Goal: Task Accomplishment & Management: Manage account settings

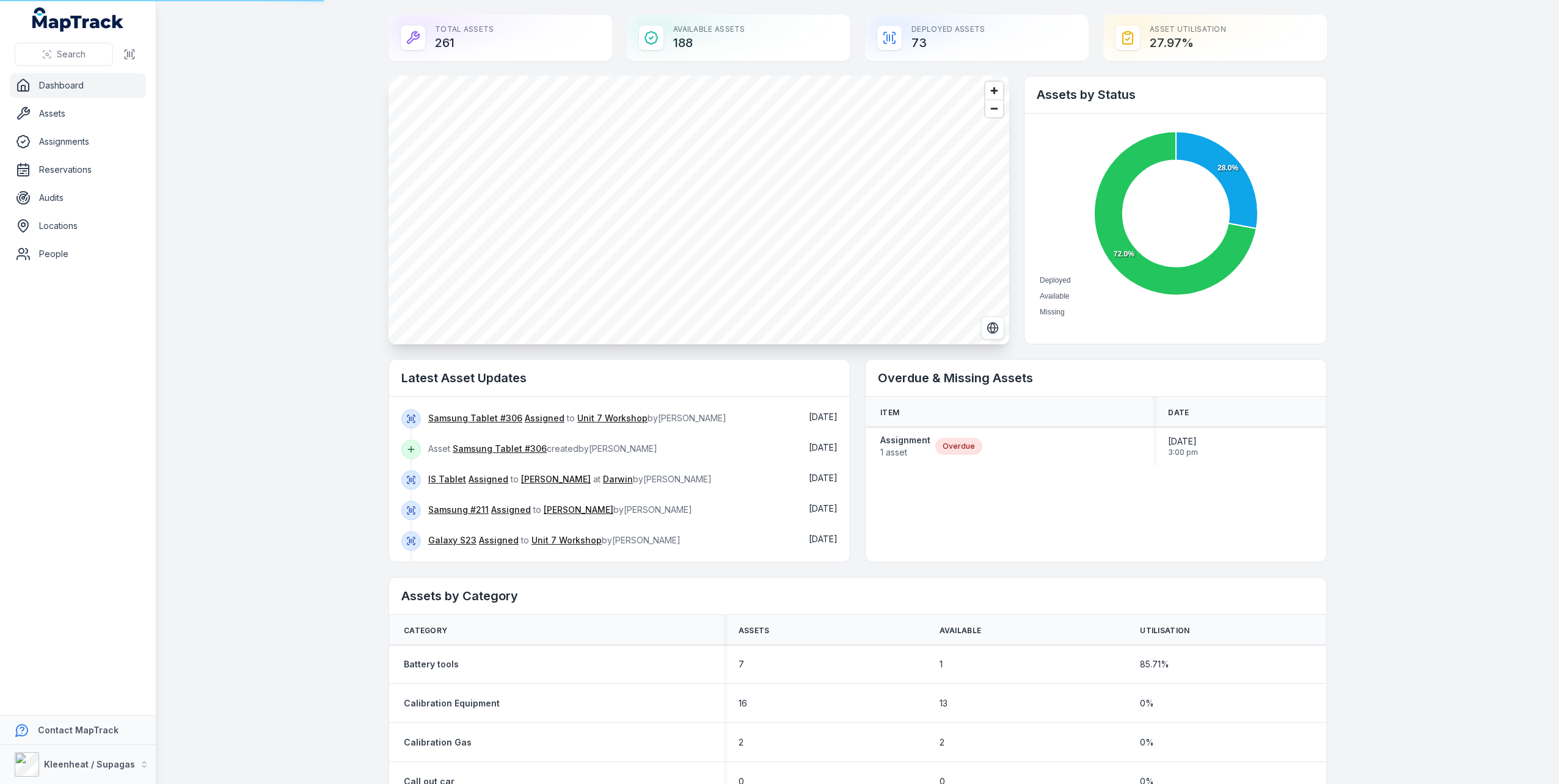
scroll to position [1038, 0]
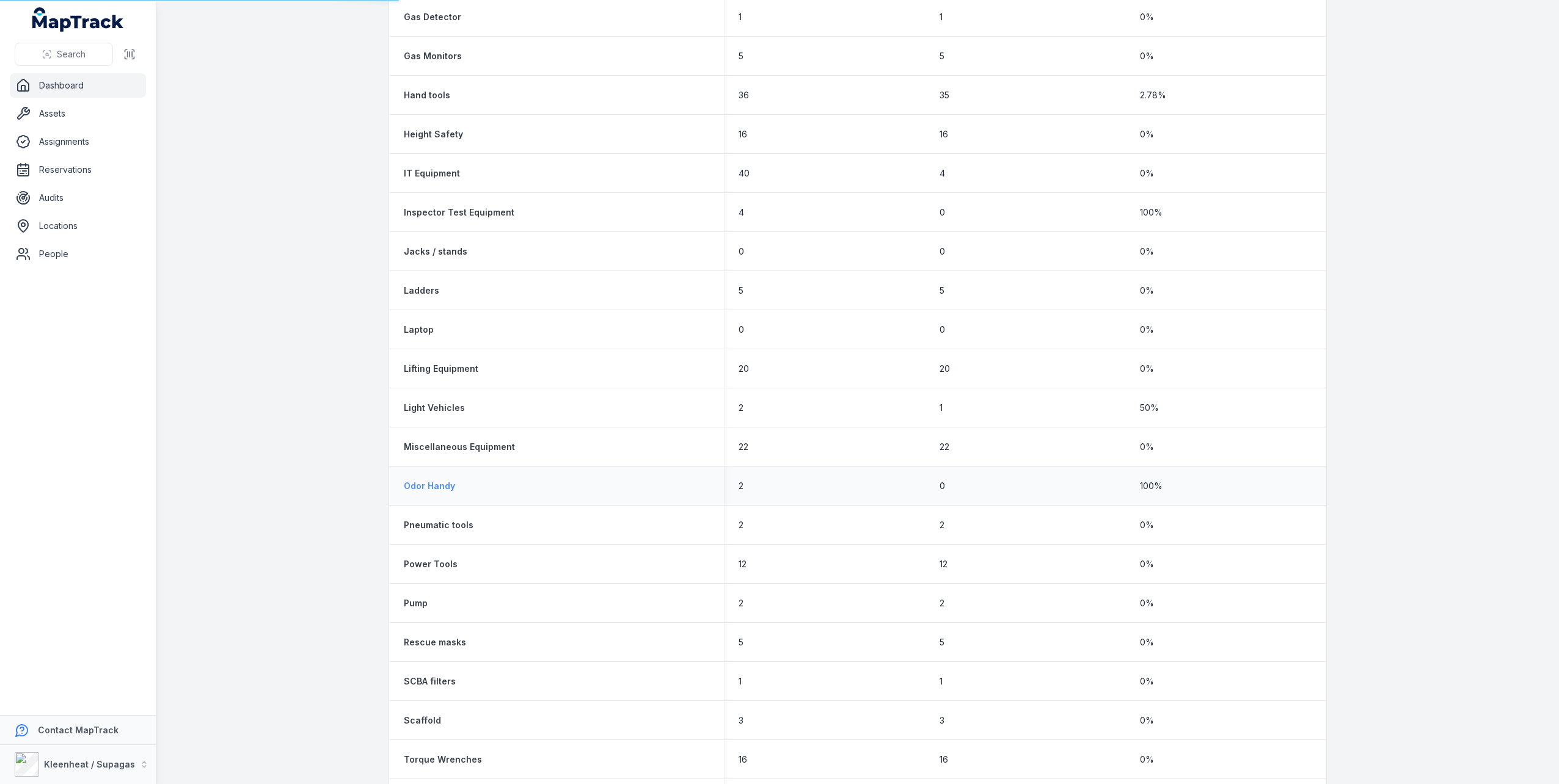
click at [428, 485] on strong "Odor Handy" at bounding box center [429, 486] width 51 height 12
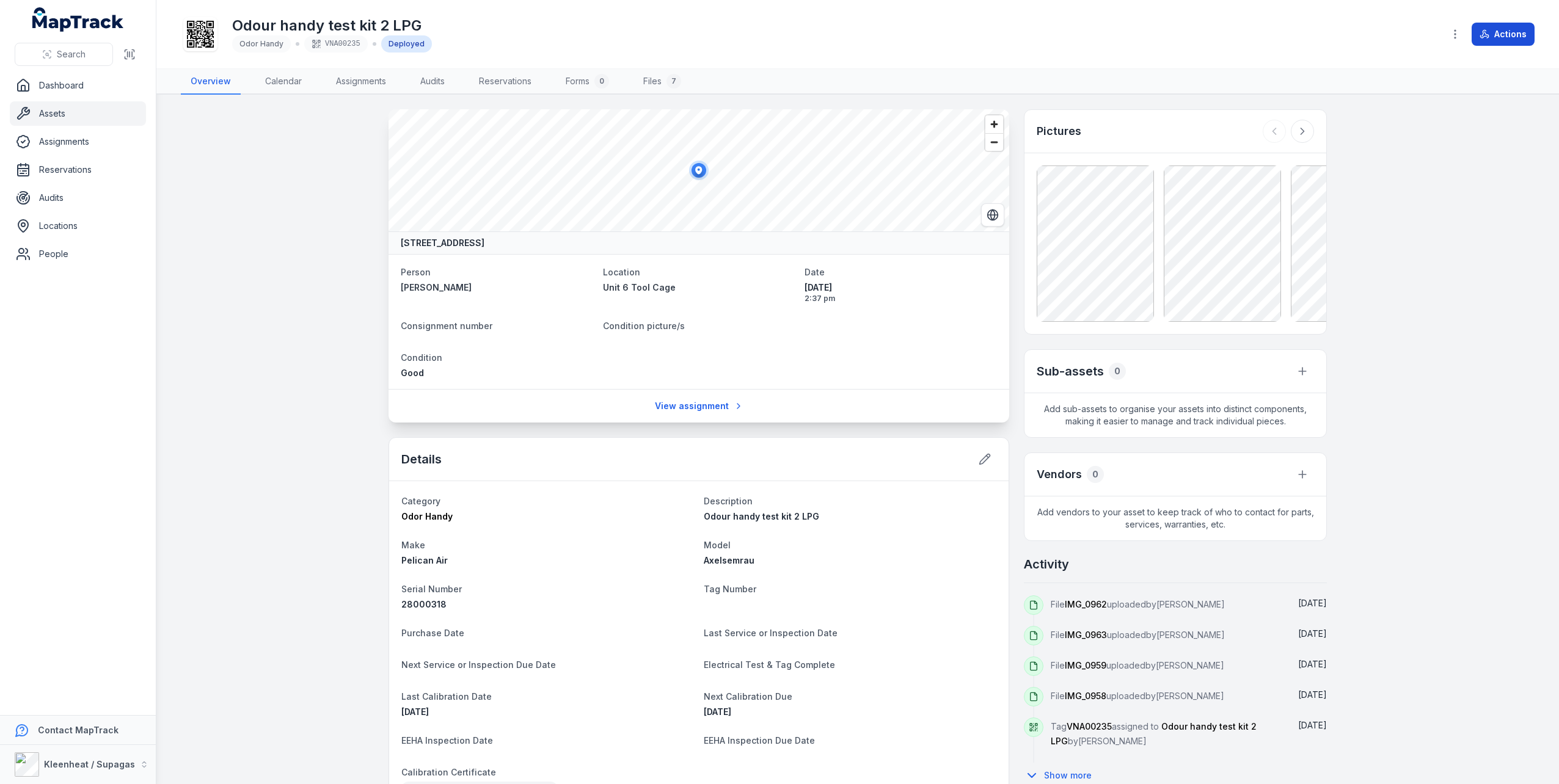
click at [1502, 37] on button "Actions" at bounding box center [1502, 34] width 63 height 23
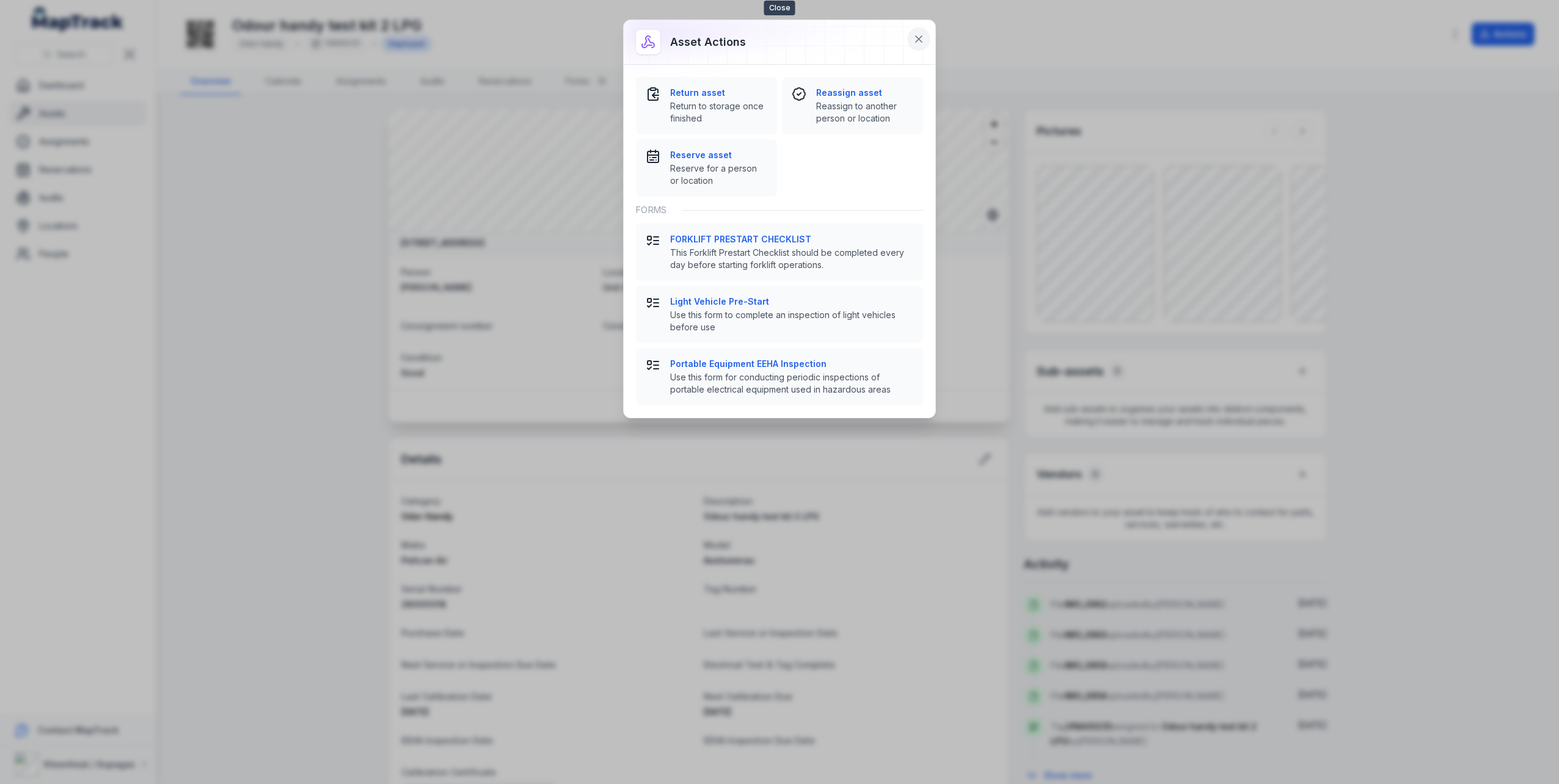
click at [917, 37] on icon at bounding box center [918, 39] width 6 height 6
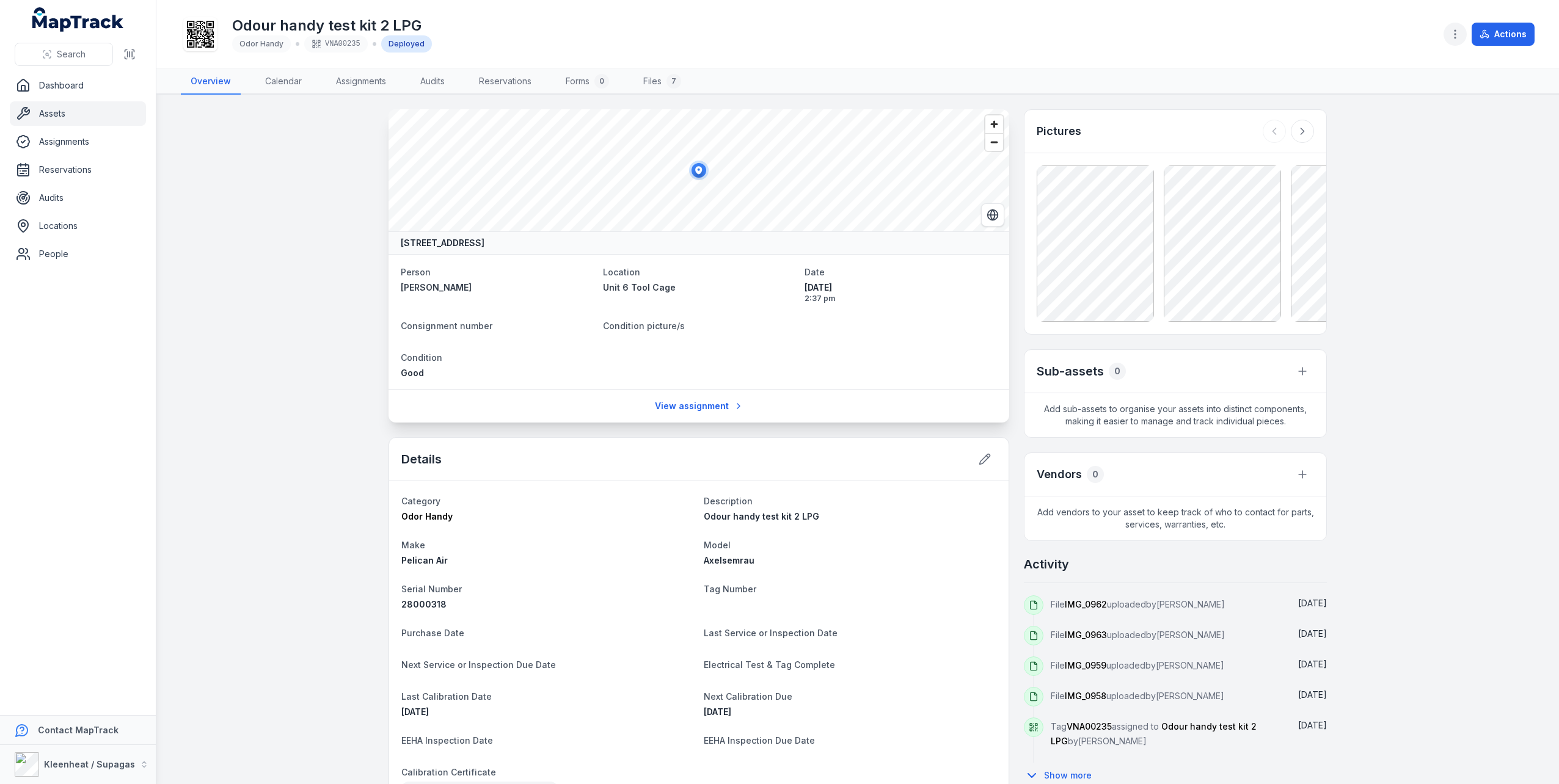
click at [1458, 35] on icon "button" at bounding box center [1454, 34] width 12 height 12
click at [1376, 61] on div "Attach files" at bounding box center [1394, 66] width 137 height 22
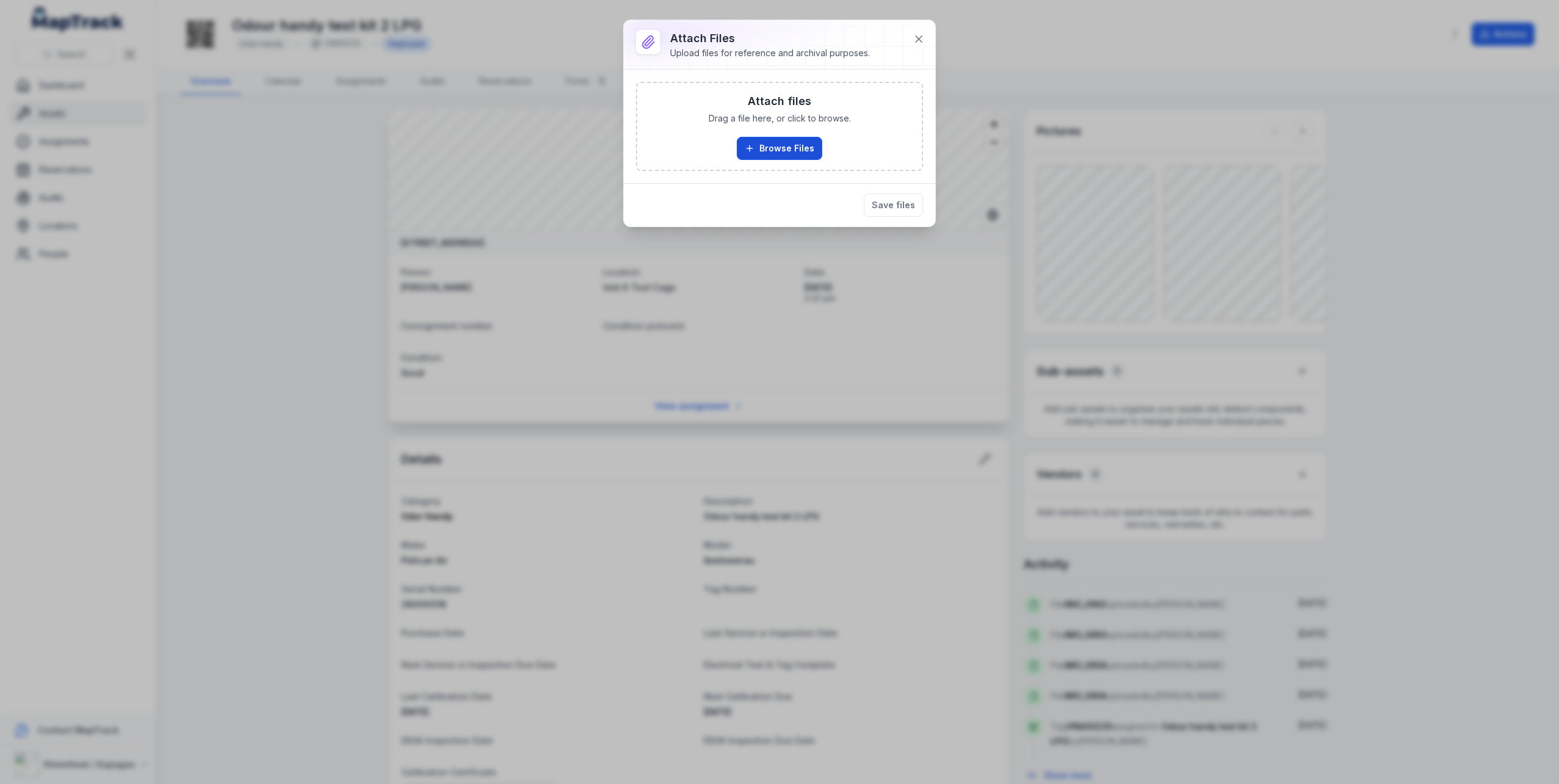
click at [776, 149] on button "Browse Files" at bounding box center [780, 148] width 85 height 23
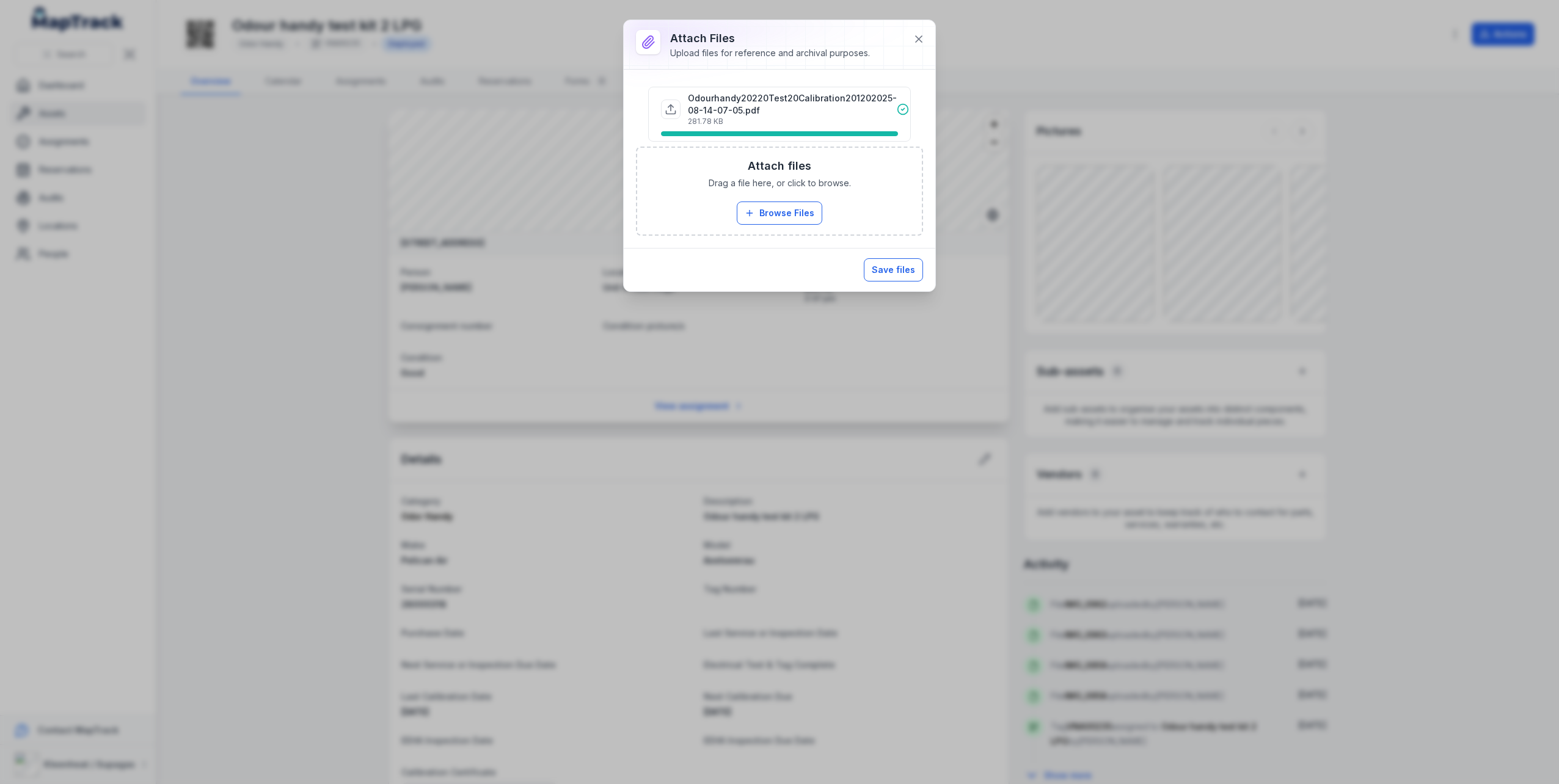
click at [905, 270] on button "Save files" at bounding box center [893, 270] width 59 height 23
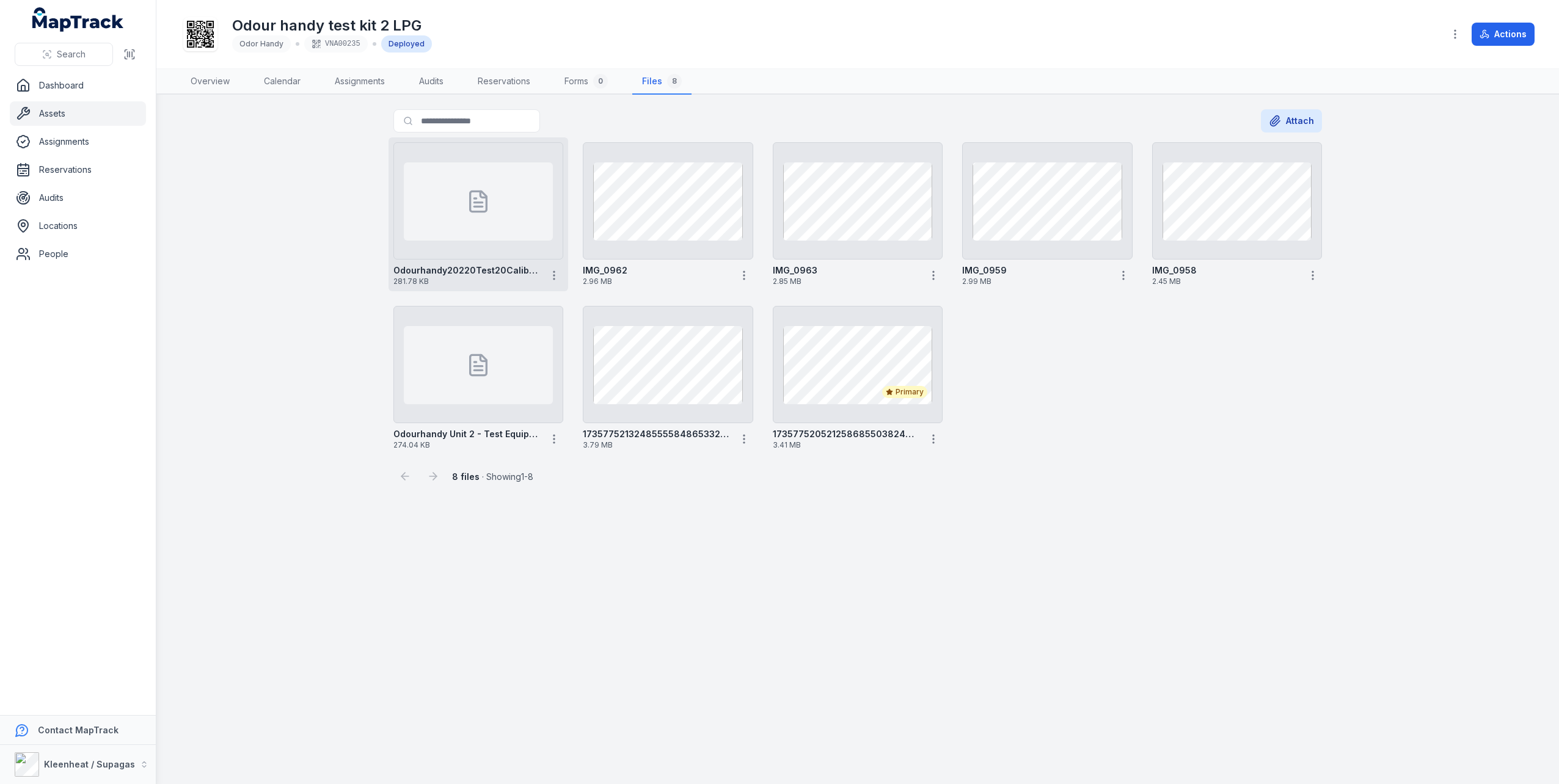
click at [456, 203] on div at bounding box center [479, 201] width 149 height 78
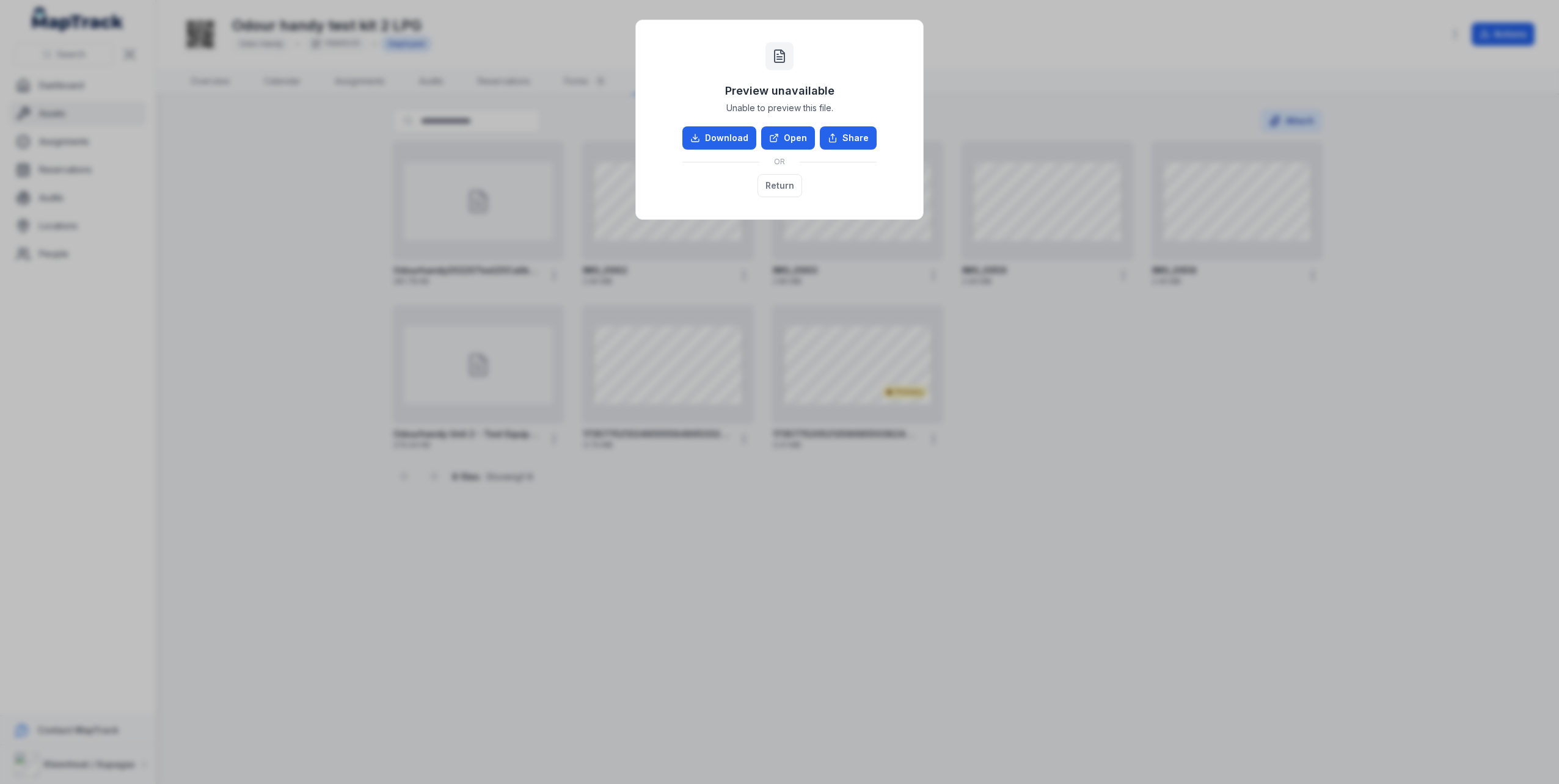
click at [1399, 410] on div "Preview unavailable Unable to preview this file. Download Open Share OR Return" at bounding box center [780, 392] width 1559 height 784
click at [782, 183] on button "Return" at bounding box center [780, 186] width 45 height 23
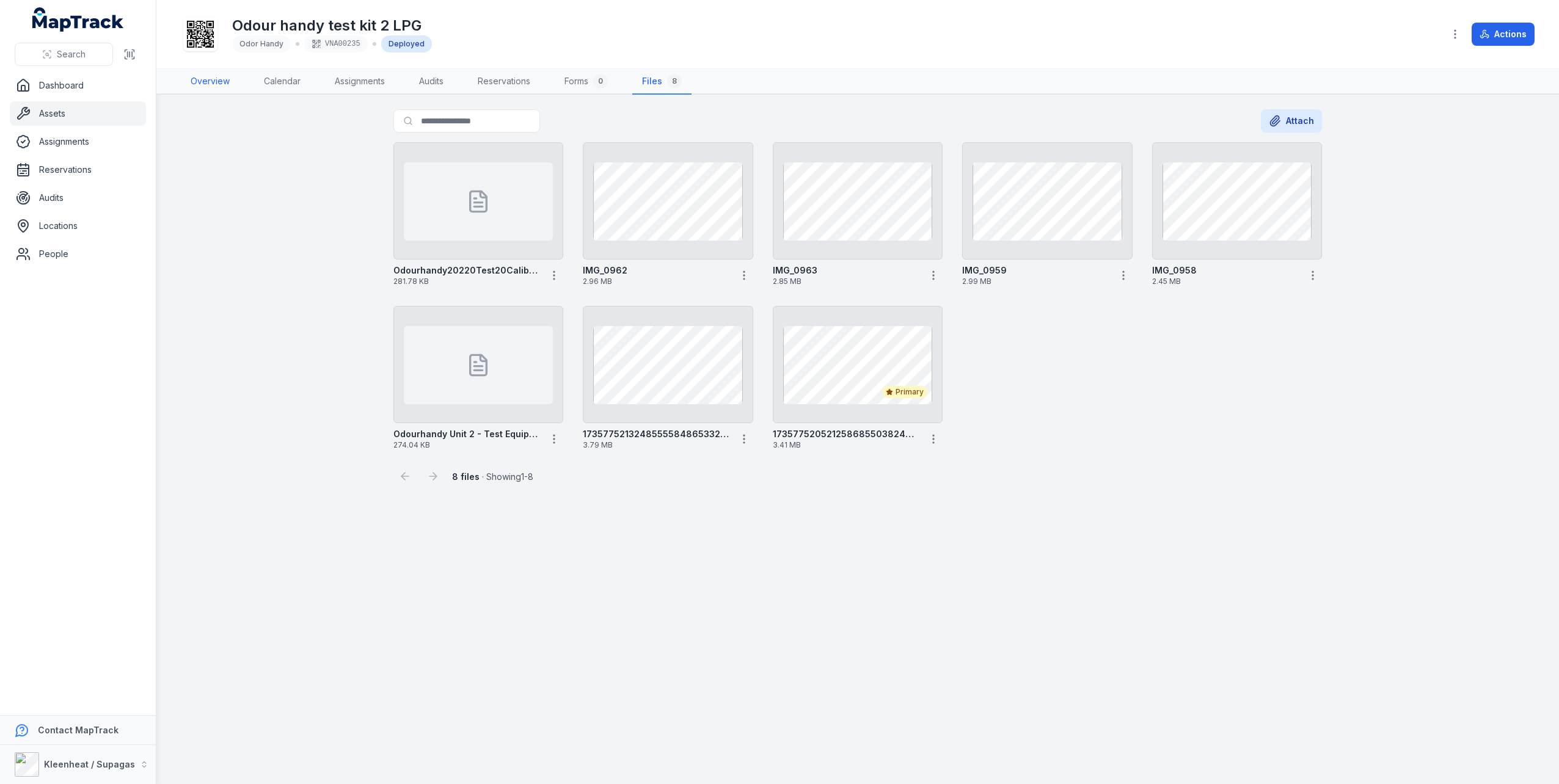
click at [232, 79] on link "Overview" at bounding box center [210, 82] width 59 height 26
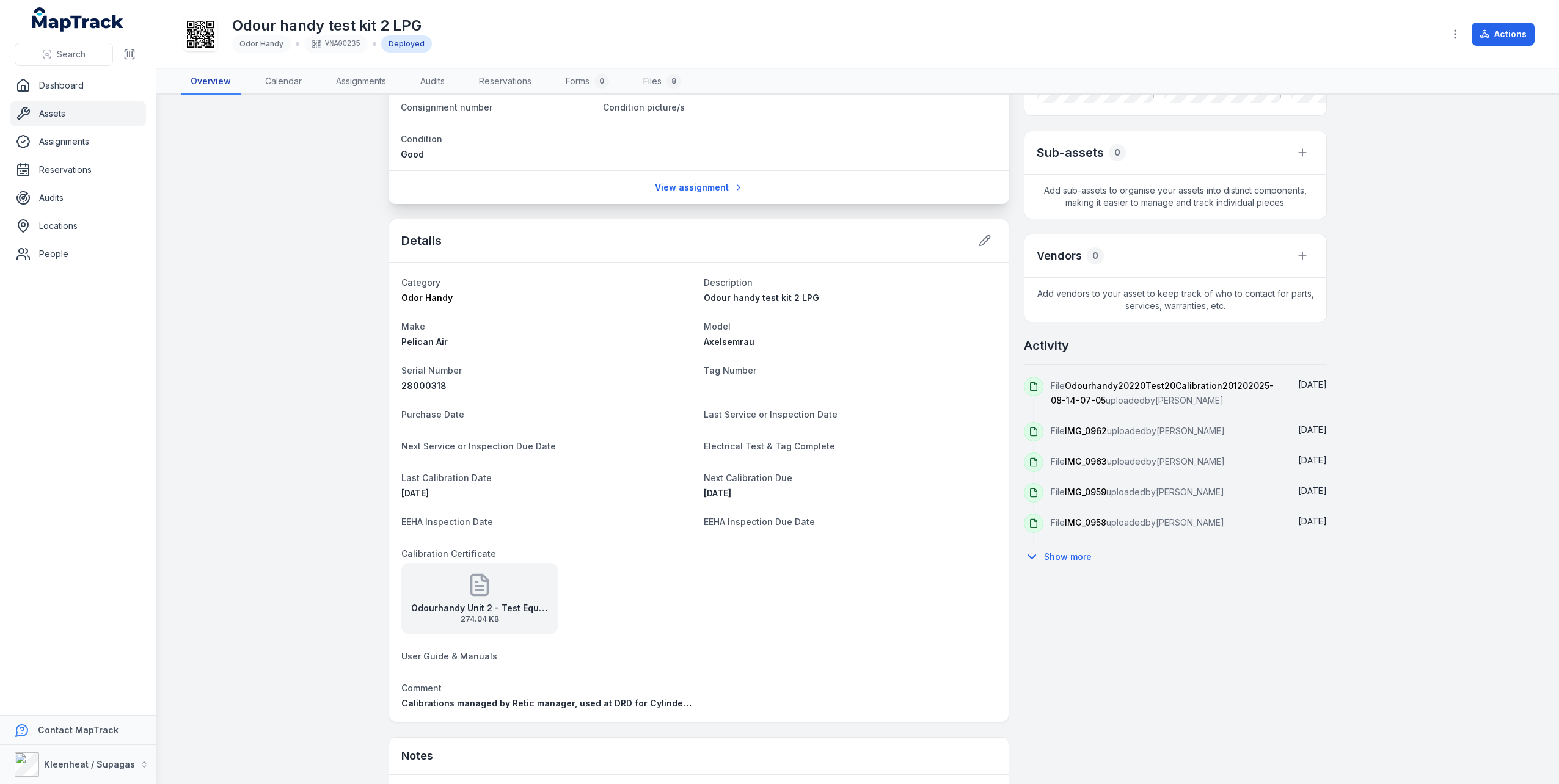
scroll to position [244, 0]
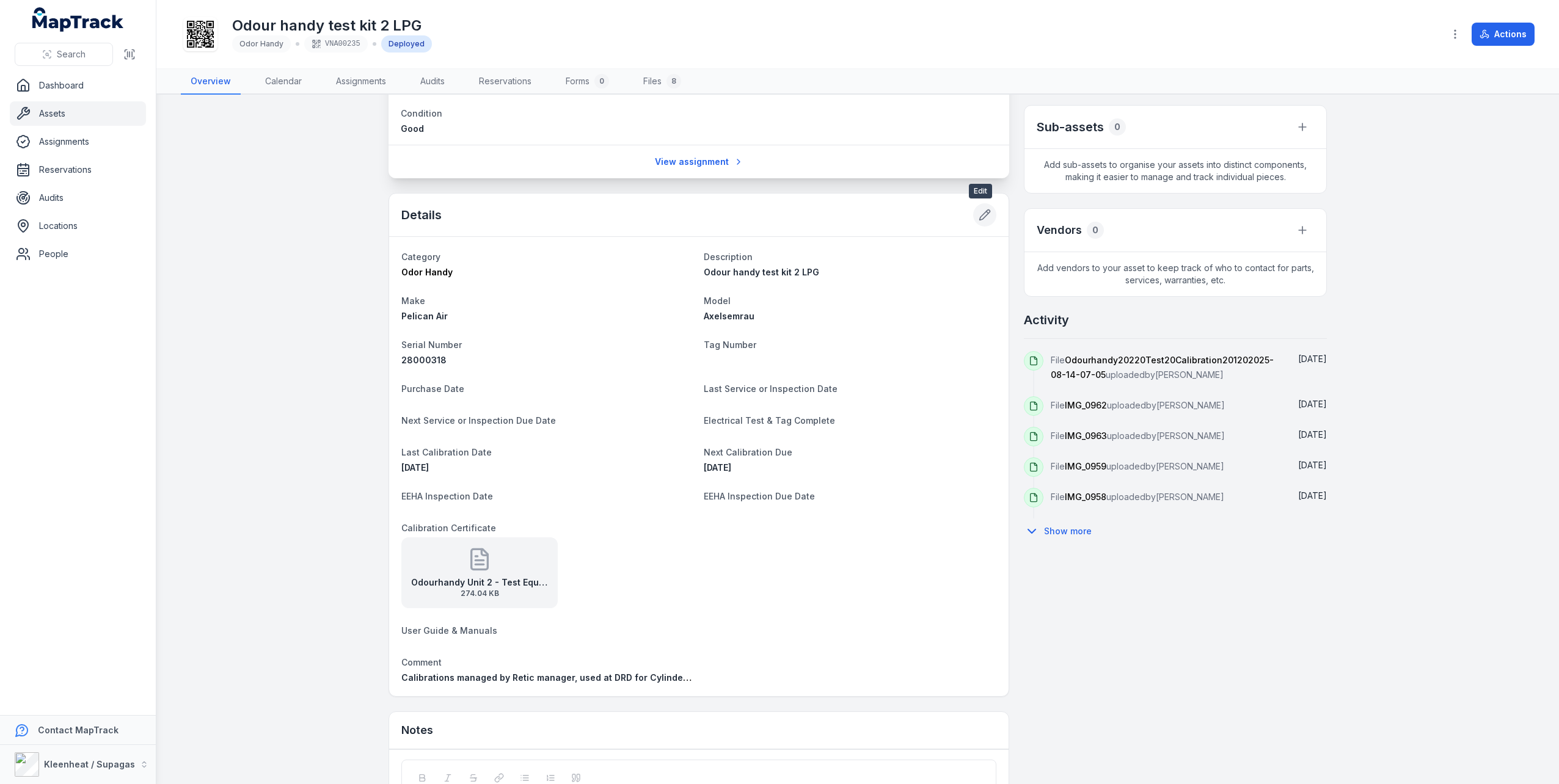
click at [979, 212] on icon at bounding box center [985, 215] width 12 height 12
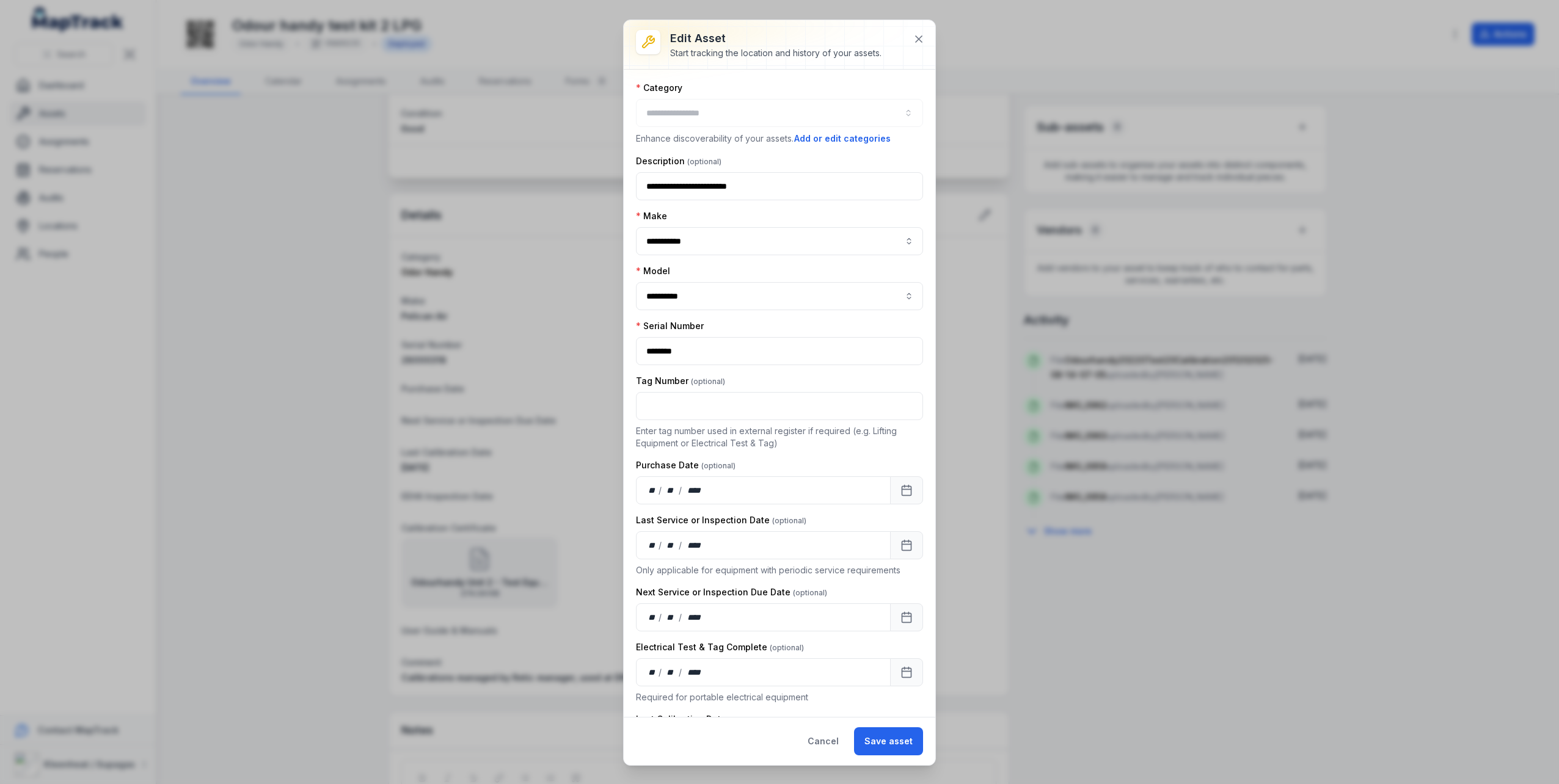
type input "**********"
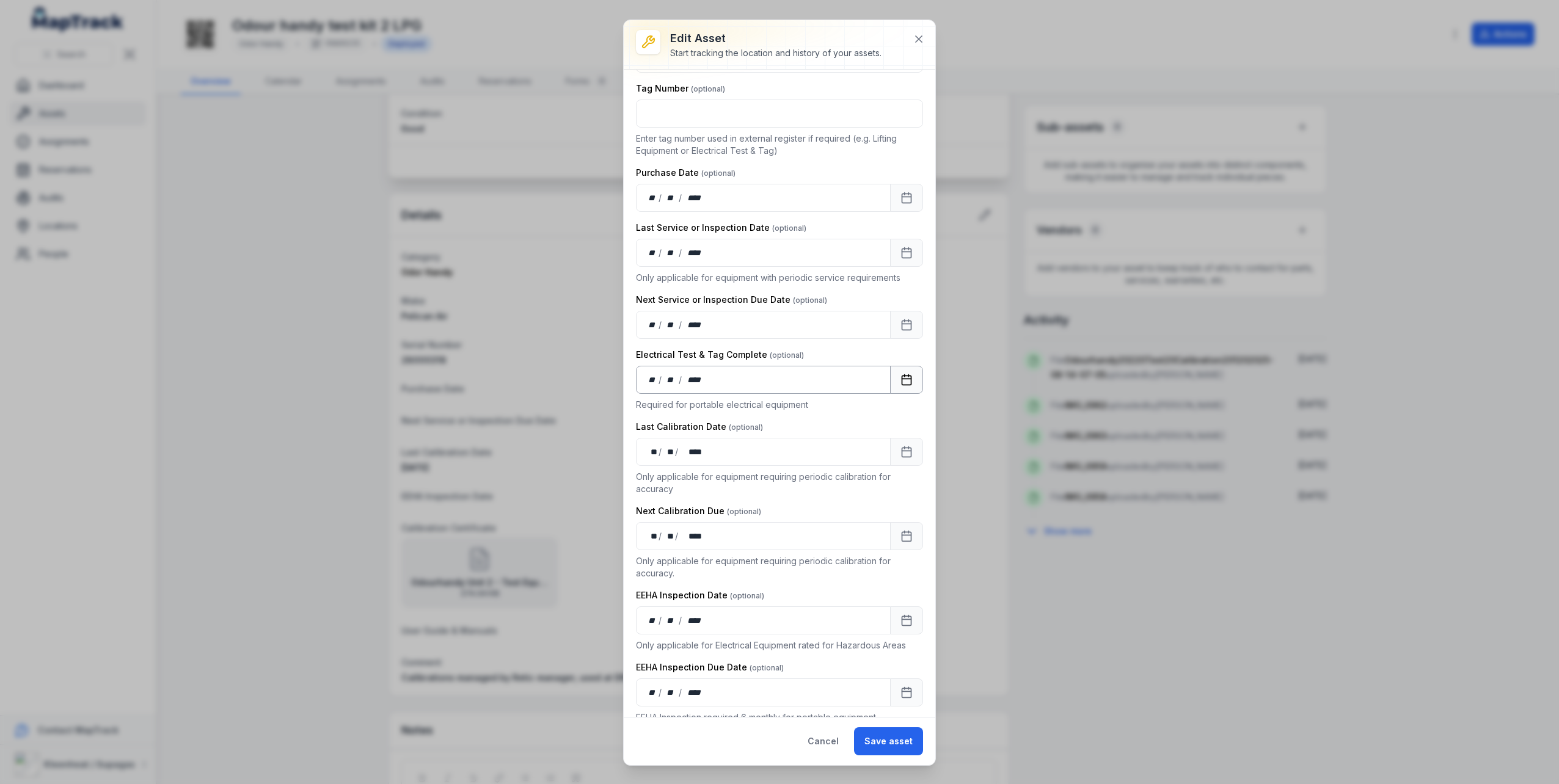
scroll to position [305, 0]
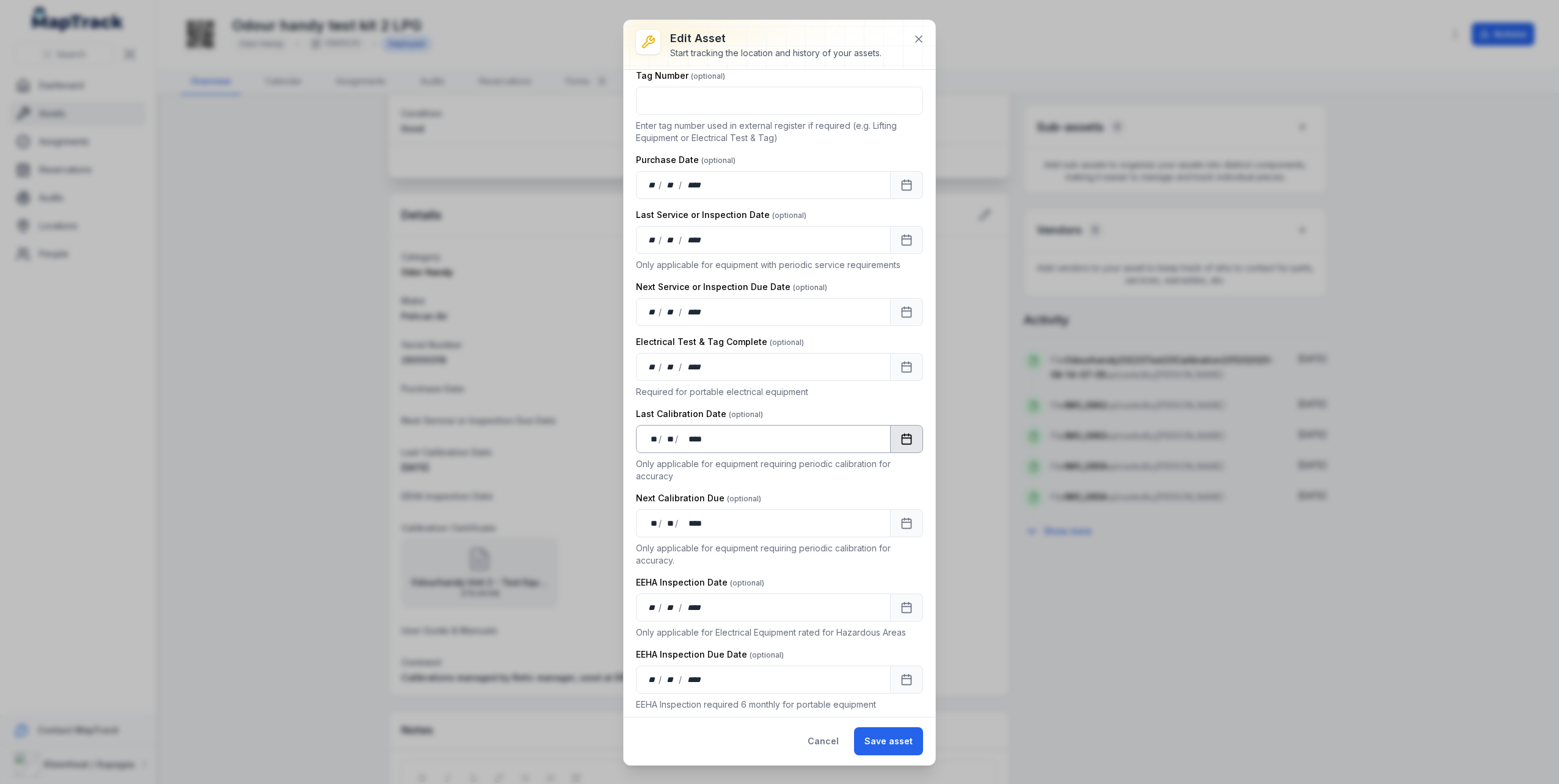
click at [902, 438] on icon "Calendar" at bounding box center [907, 438] width 9 height 0
click at [898, 471] on icon "Next" at bounding box center [897, 470] width 4 height 7
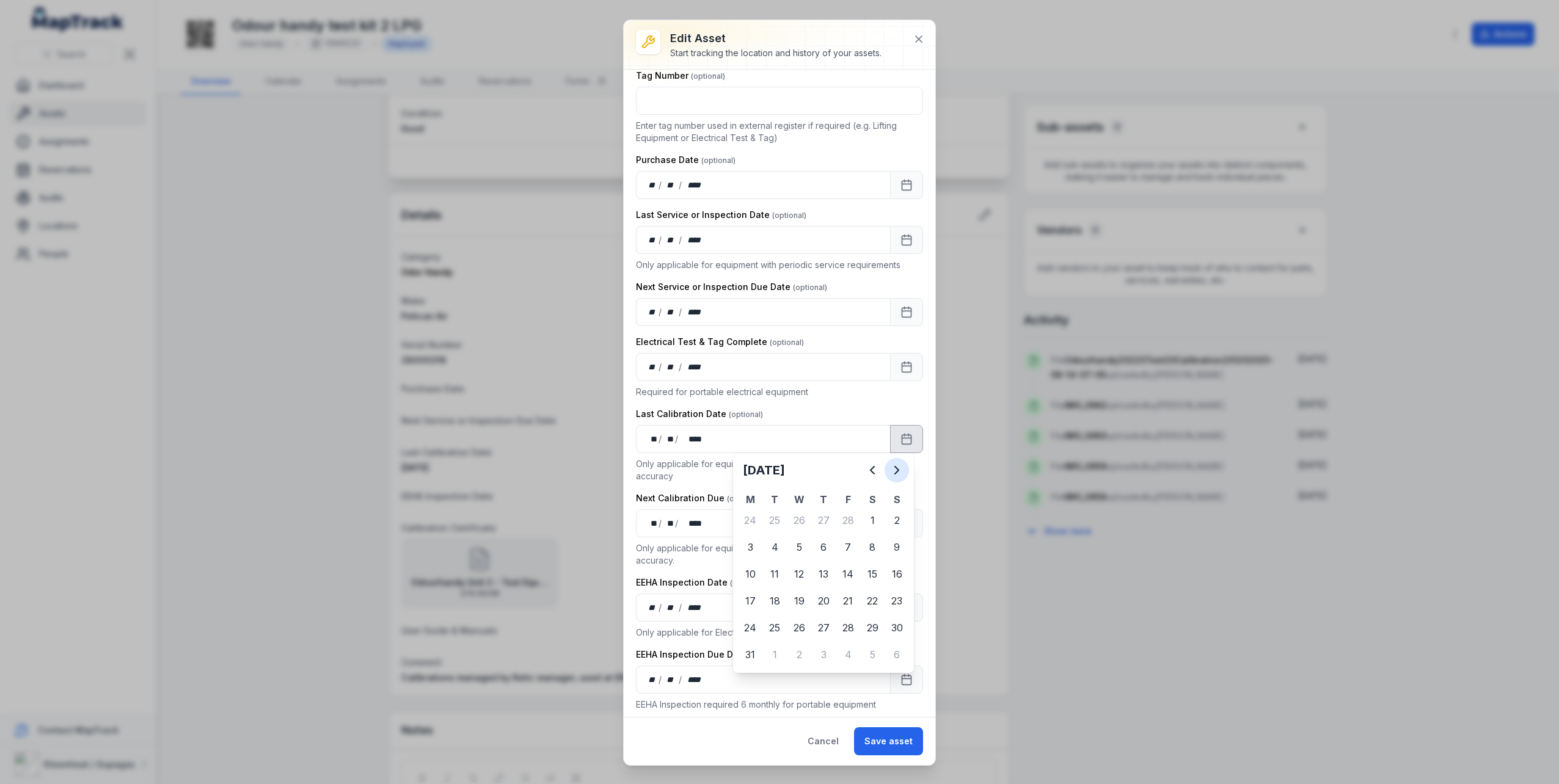
click at [898, 471] on icon "Next" at bounding box center [897, 470] width 4 height 7
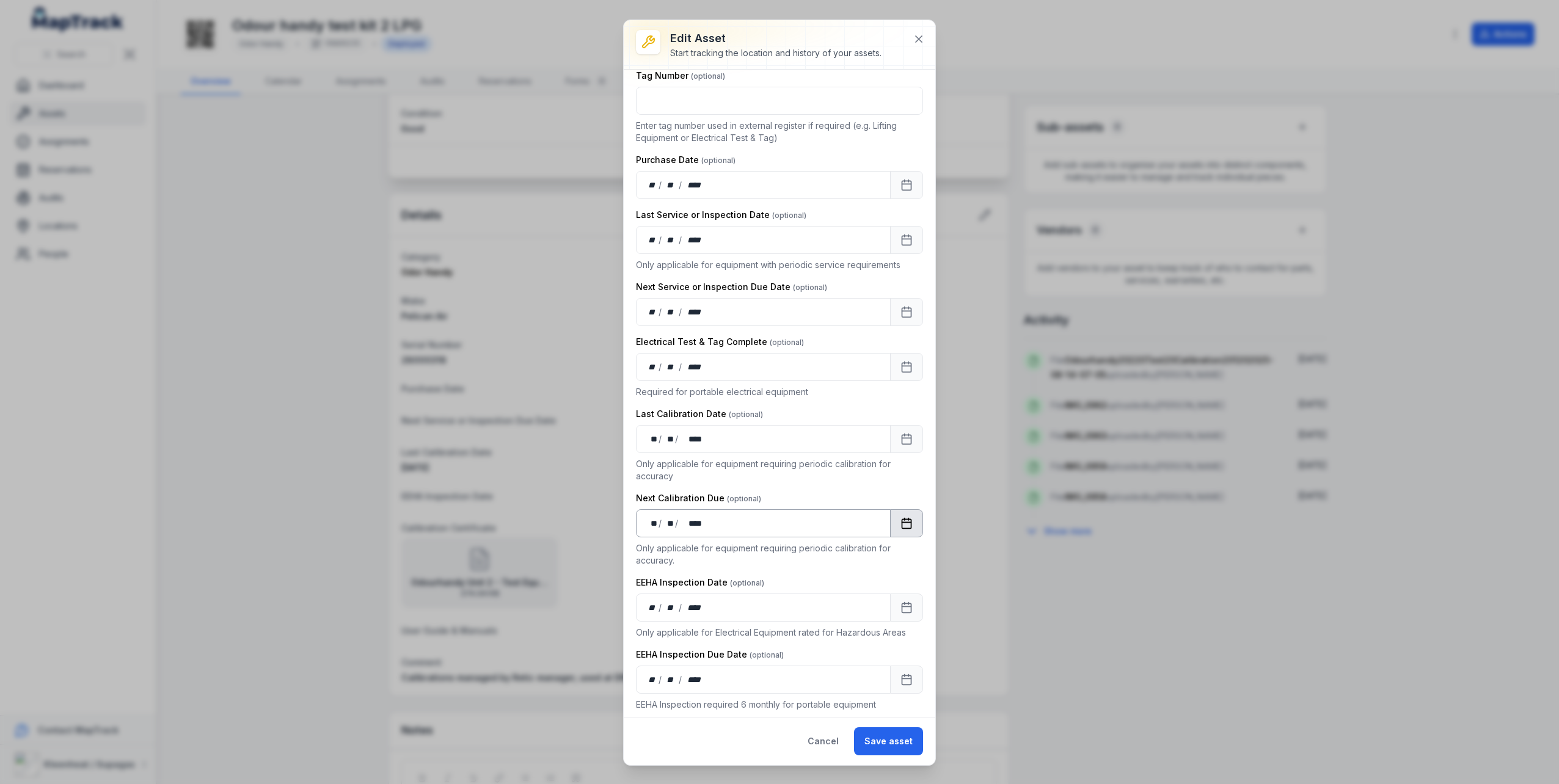
click at [900, 524] on icon "Calendar" at bounding box center [906, 523] width 12 height 12
click at [898, 553] on icon "Next" at bounding box center [897, 554] width 4 height 7
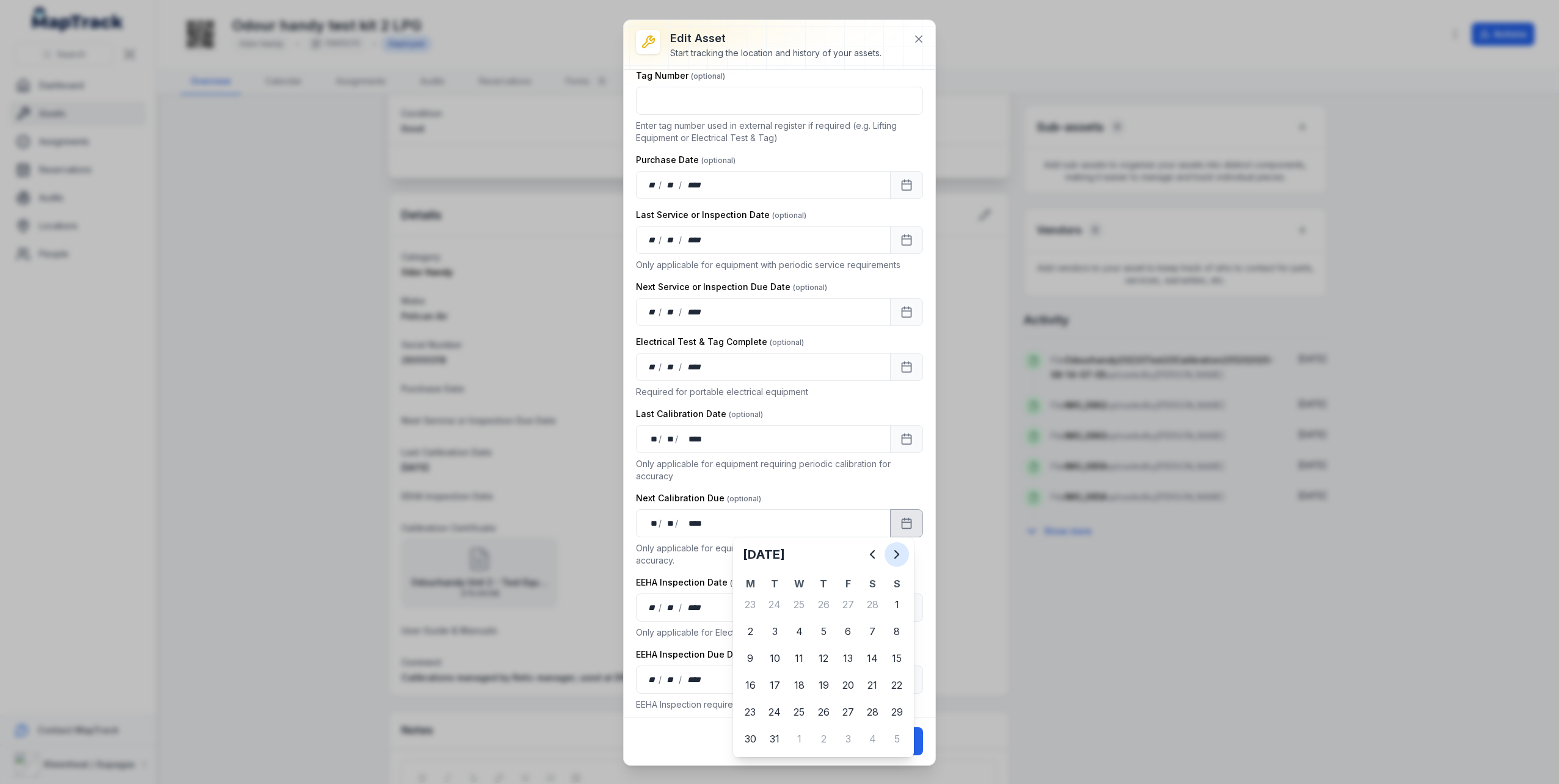
click at [898, 553] on icon "Next" at bounding box center [897, 554] width 4 height 7
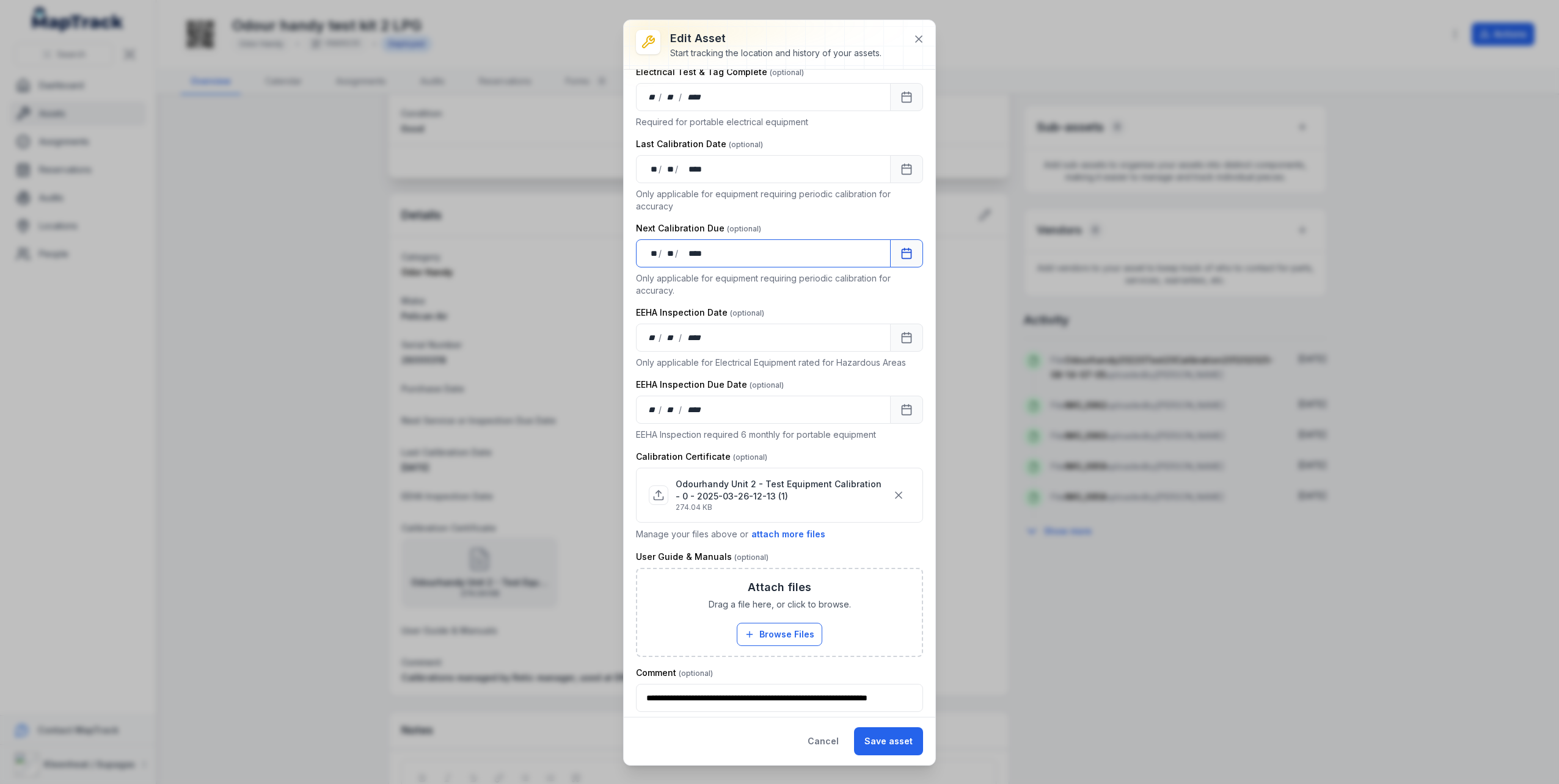
scroll to position [582, 0]
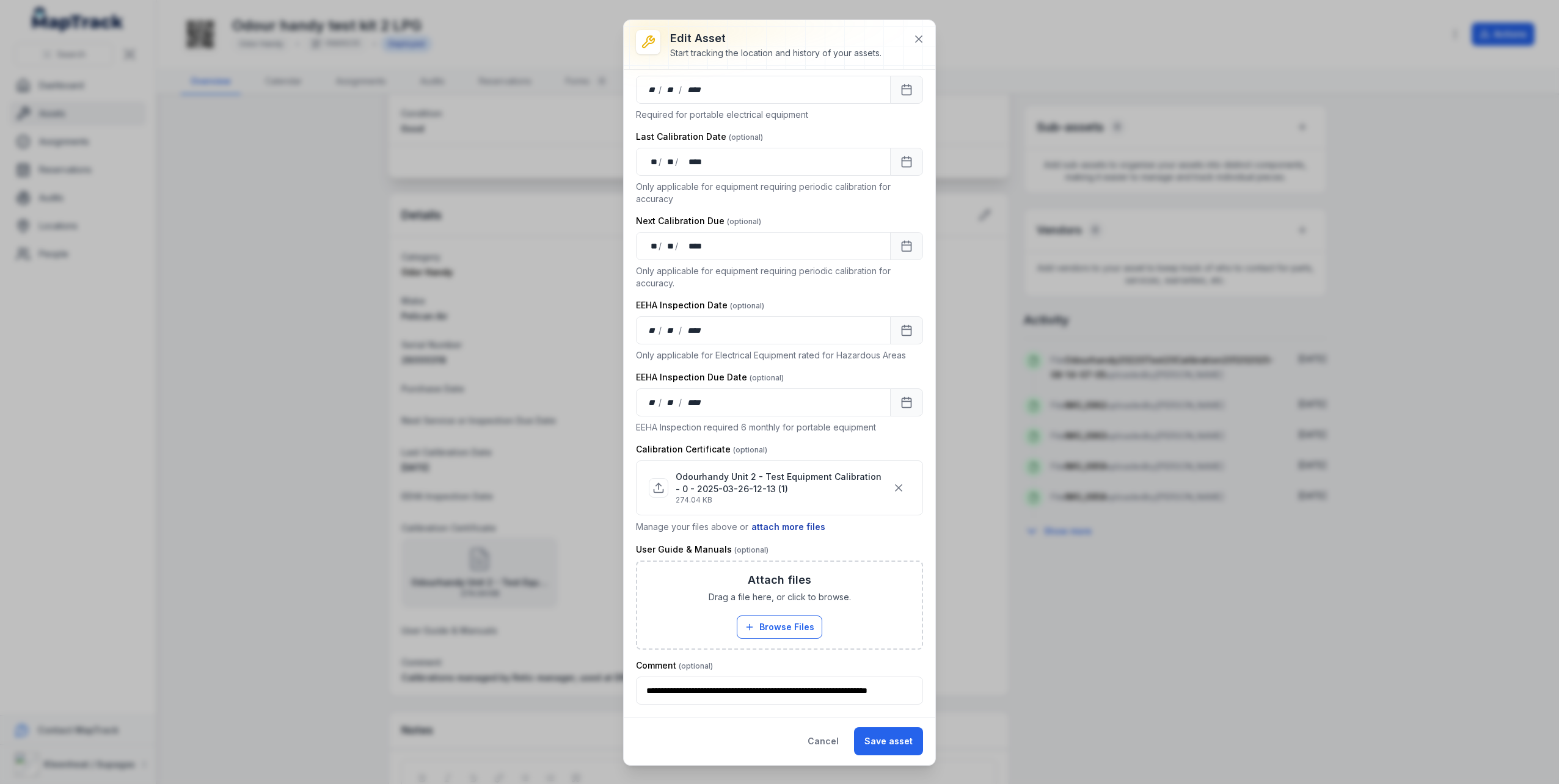
click at [793, 521] on button "attach more files" at bounding box center [788, 527] width 75 height 13
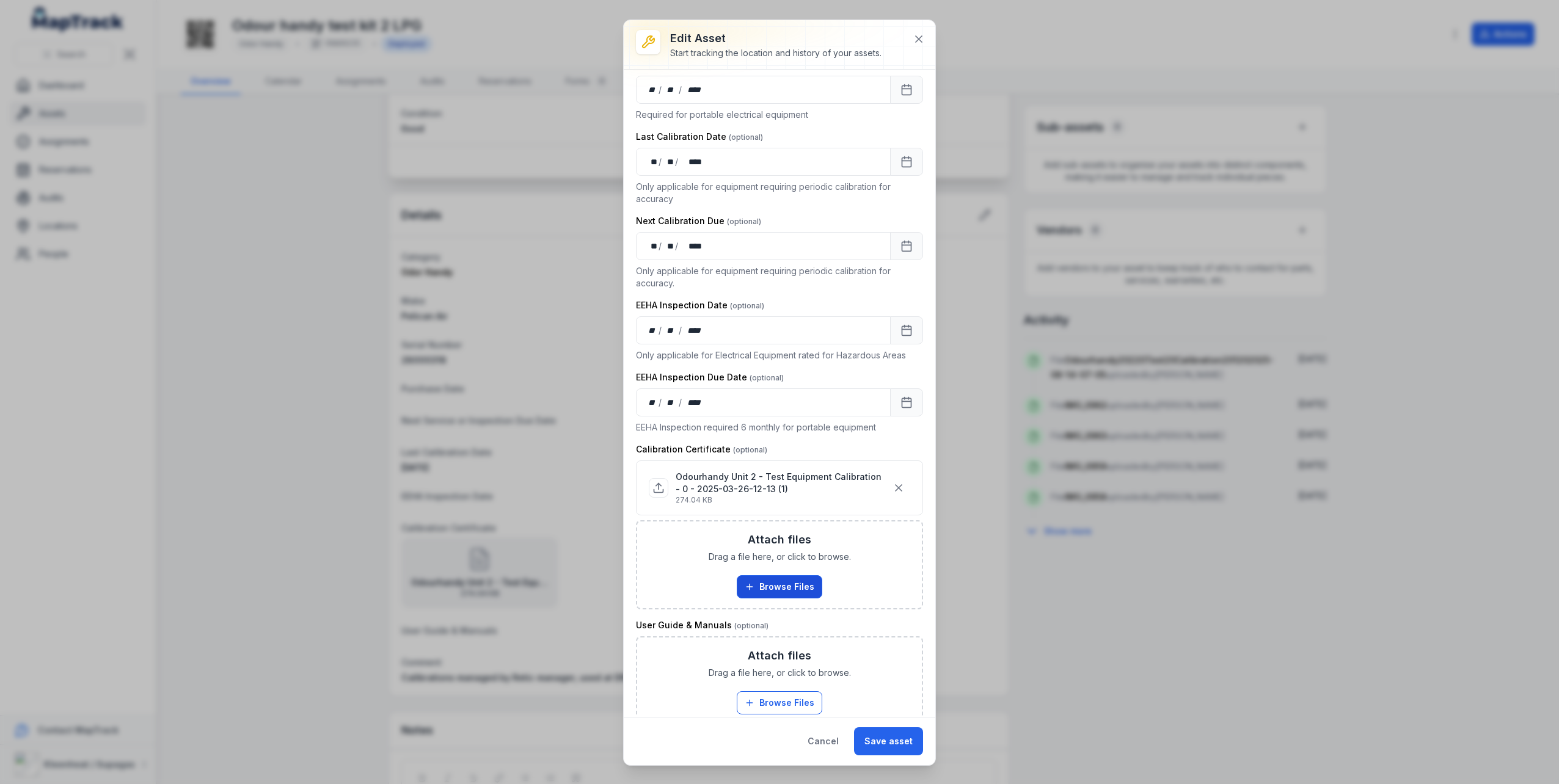
click at [781, 586] on button "Browse Files" at bounding box center [780, 586] width 85 height 23
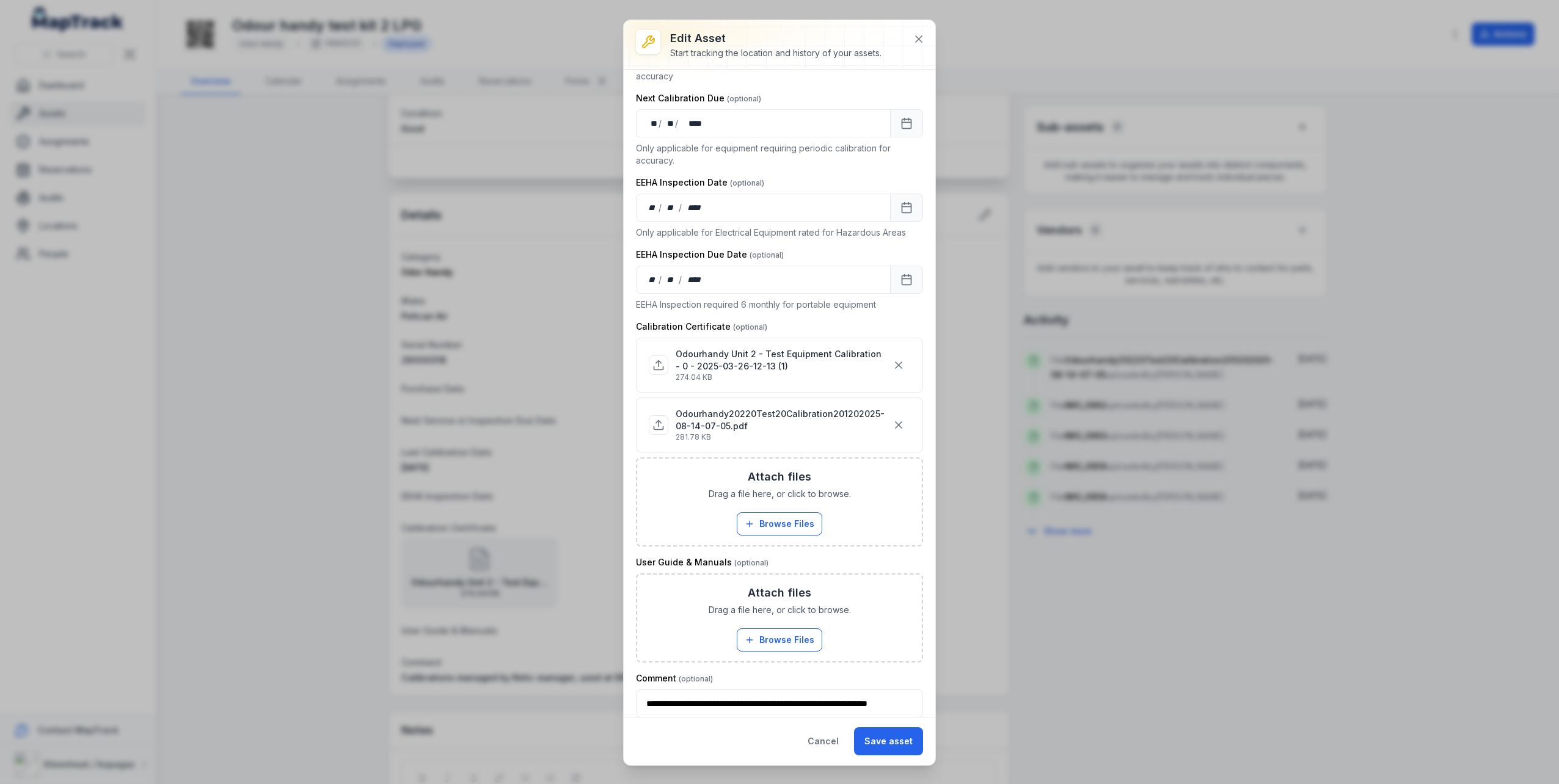
scroll to position [718, 0]
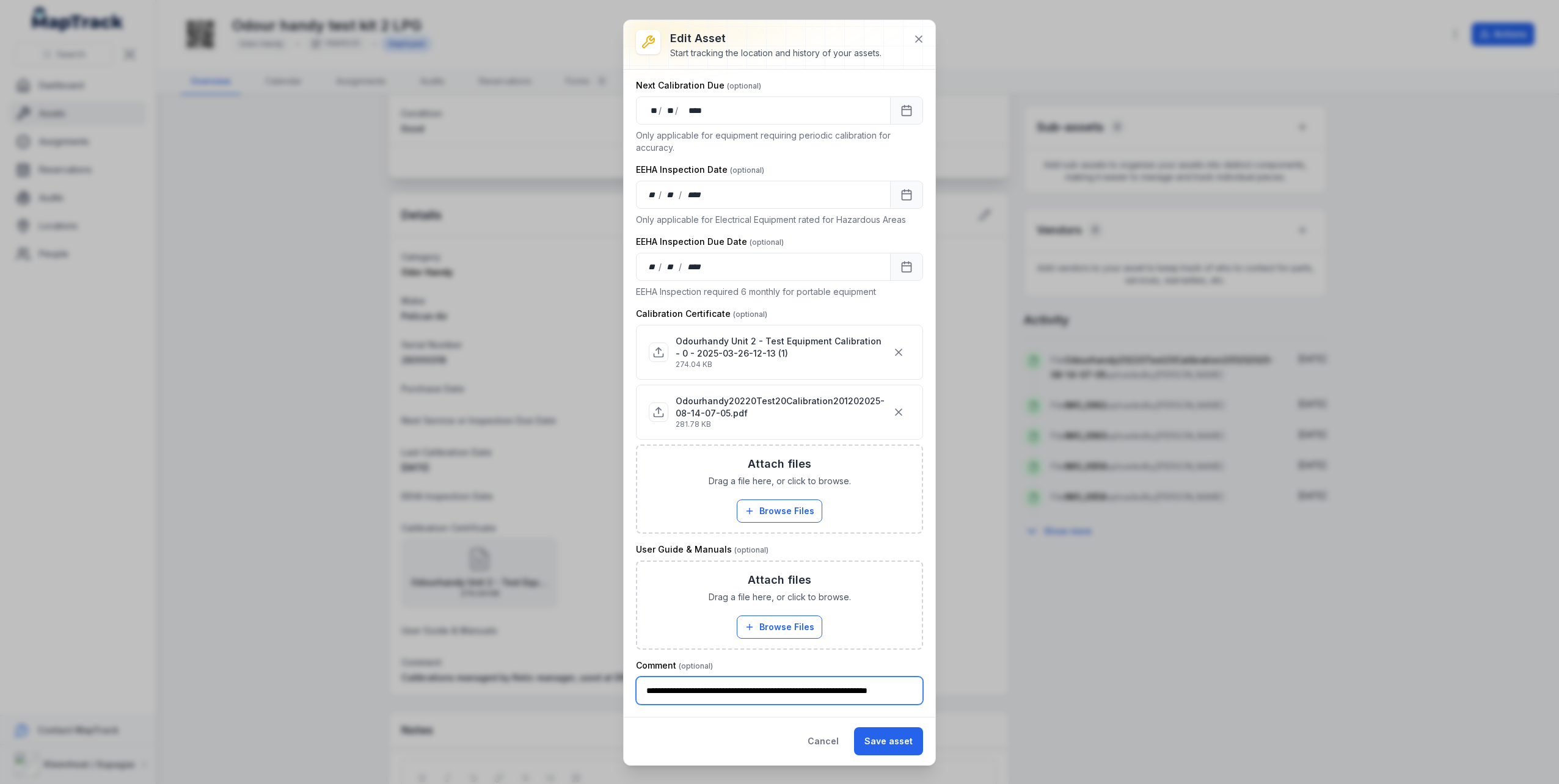
click at [908, 693] on input "**********" at bounding box center [779, 691] width 287 height 28
type input "**********"
click at [854, 727] on button "Save asset" at bounding box center [889, 741] width 69 height 28
